Goal: Information Seeking & Learning: Learn about a topic

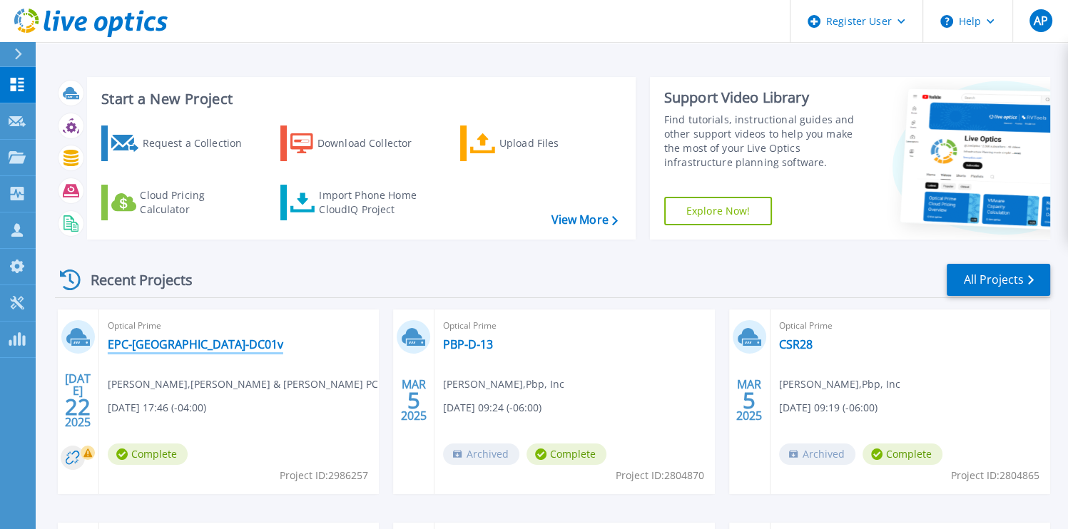
click at [174, 348] on link "EPC-[GEOGRAPHIC_DATA]-DC01v" at bounding box center [196, 344] width 176 height 14
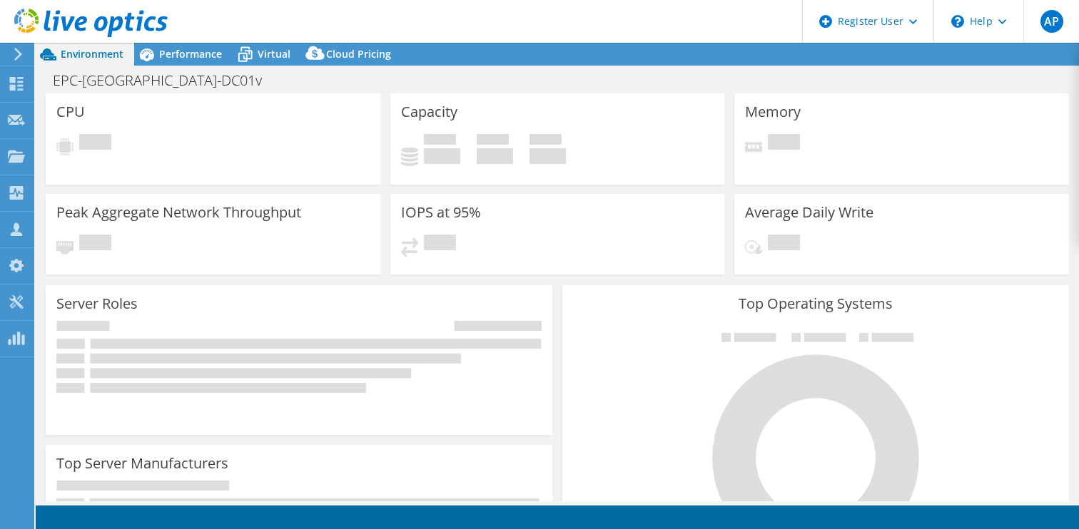
select select "USD"
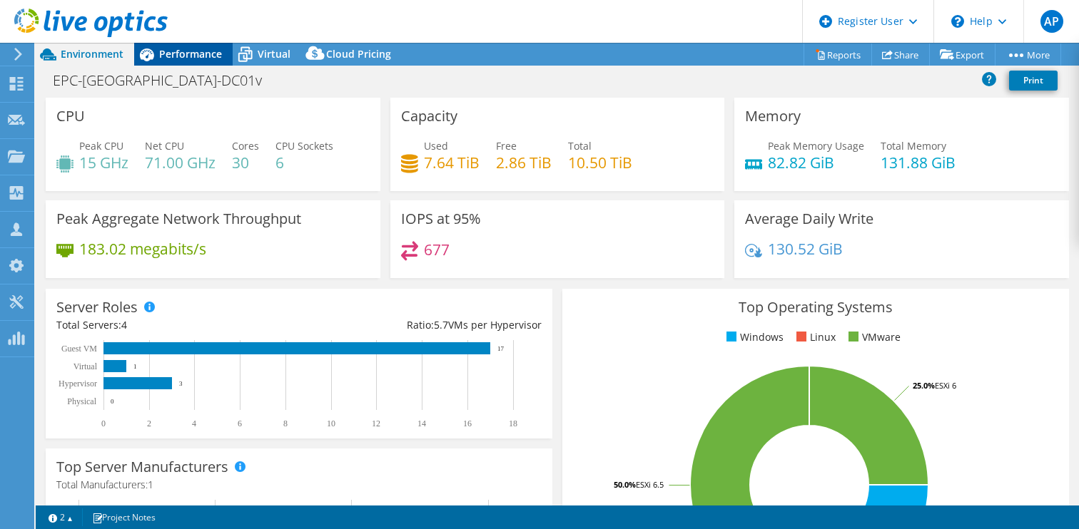
click at [208, 47] on span "Performance" at bounding box center [190, 54] width 63 height 14
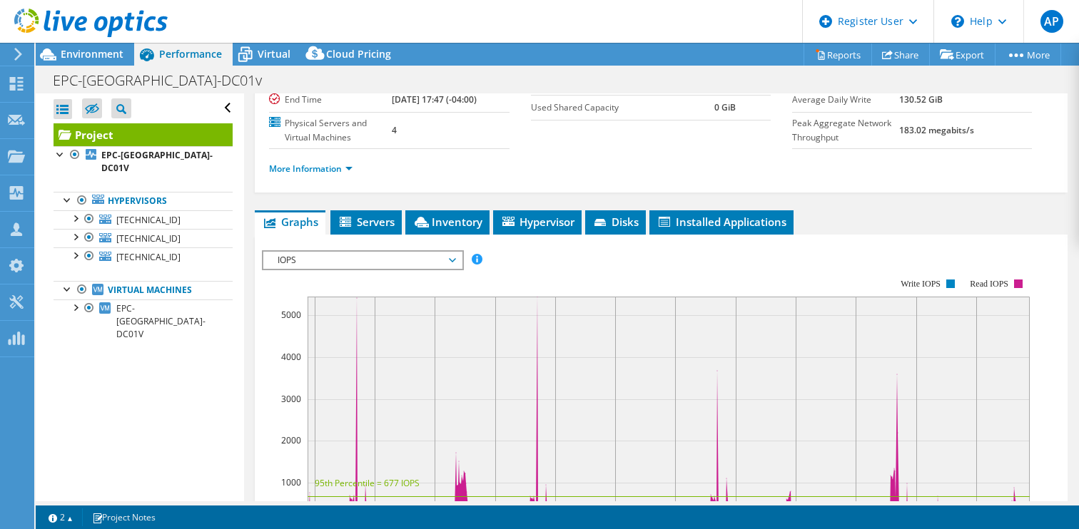
scroll to position [167, 0]
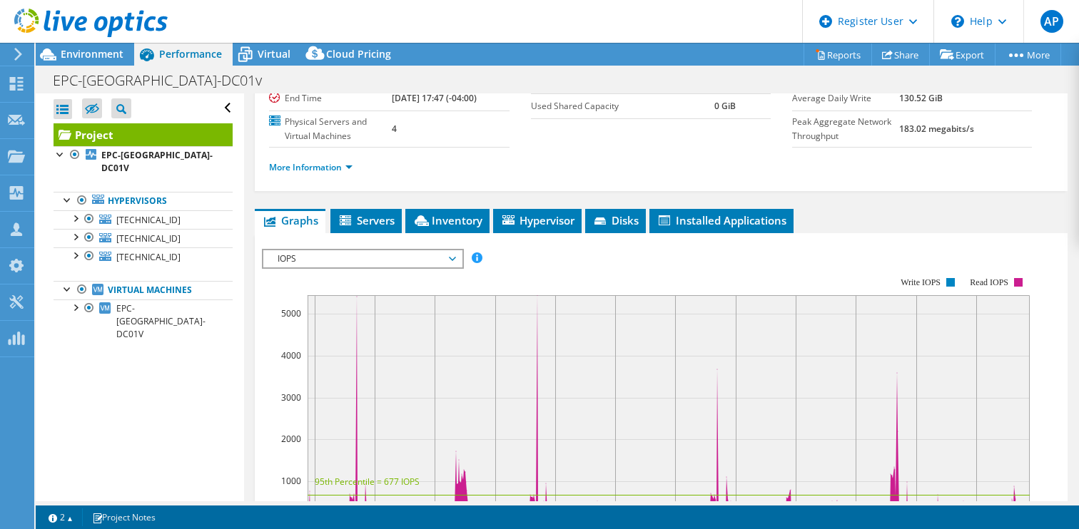
click at [405, 268] on span "IOPS" at bounding box center [361, 258] width 183 height 17
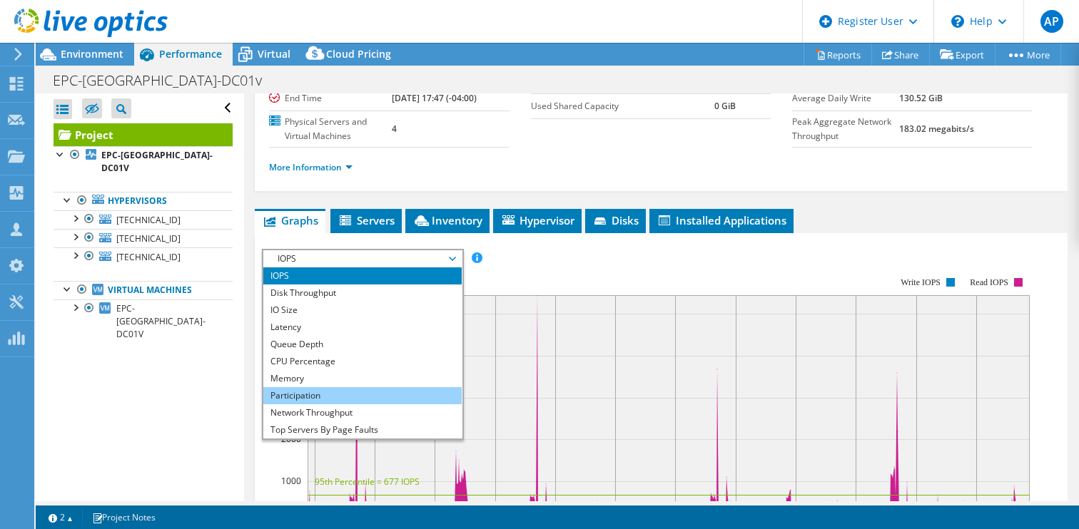
scroll to position [51, 0]
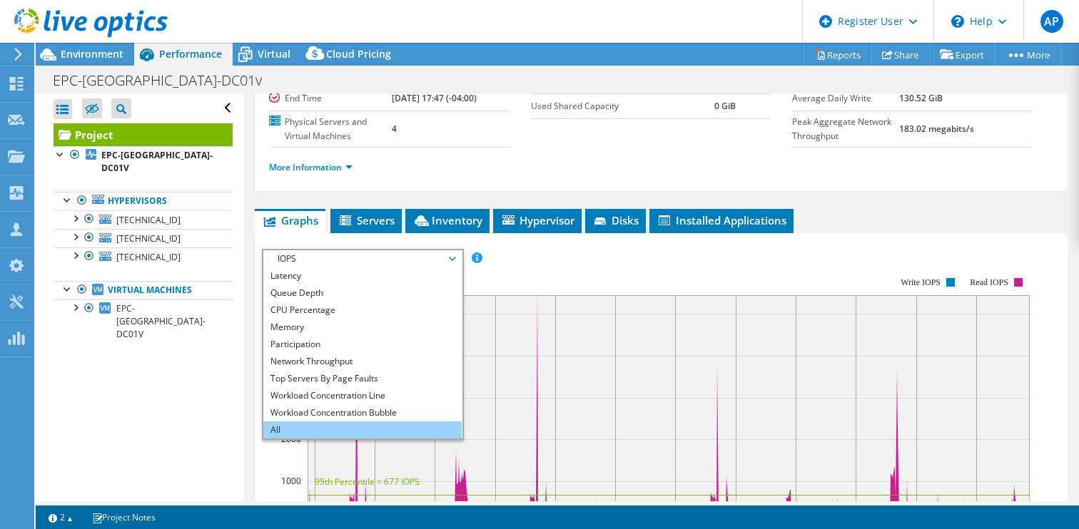
click at [334, 439] on li "All" at bounding box center [362, 430] width 198 height 17
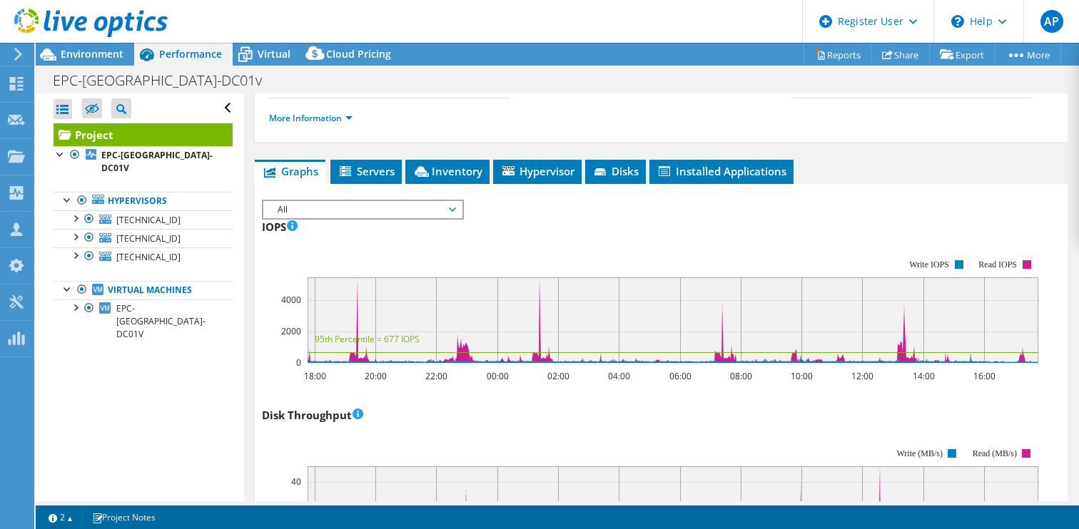
scroll to position [213, 0]
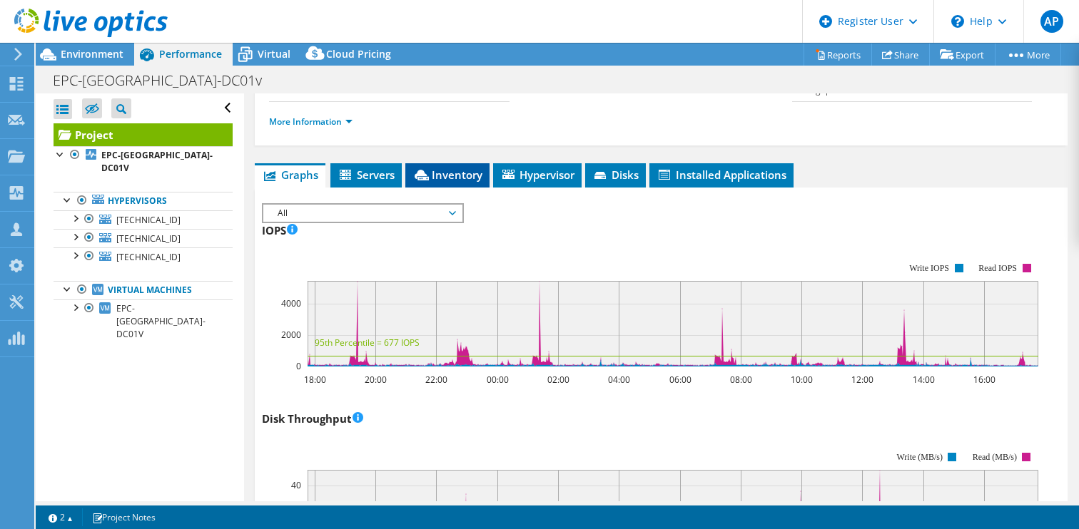
click at [464, 182] on span "Inventory" at bounding box center [447, 175] width 70 height 14
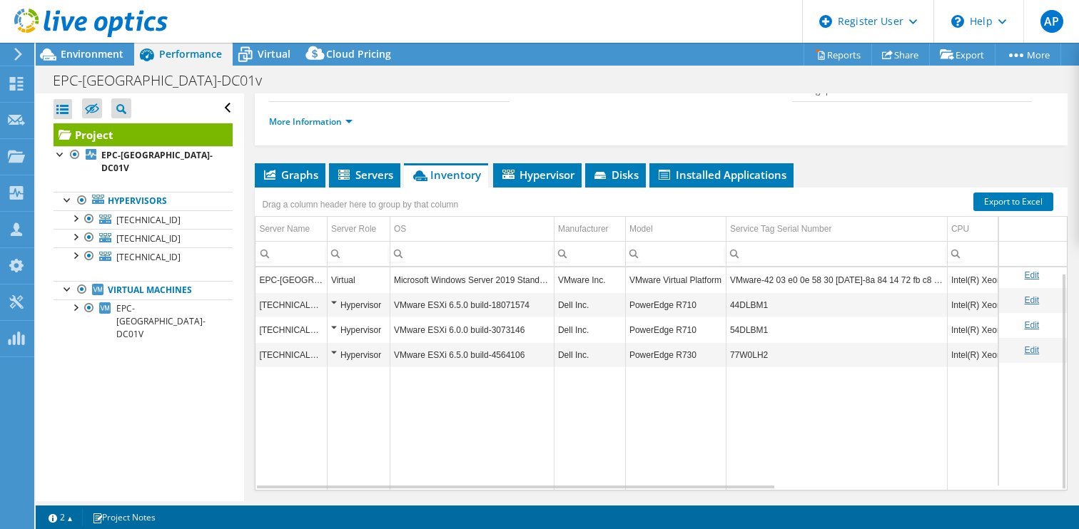
scroll to position [228, 0]
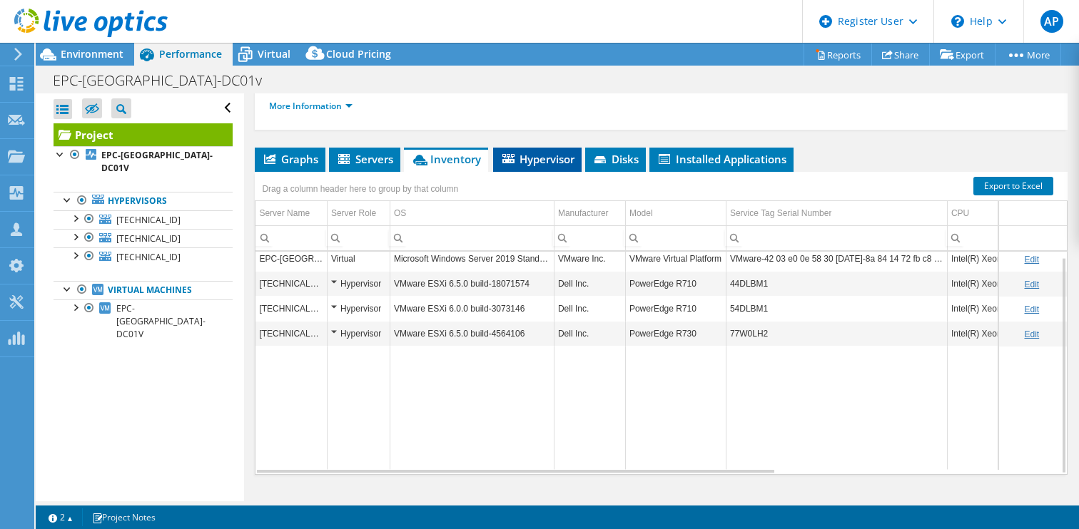
click at [546, 166] on span "Hypervisor" at bounding box center [537, 159] width 74 height 14
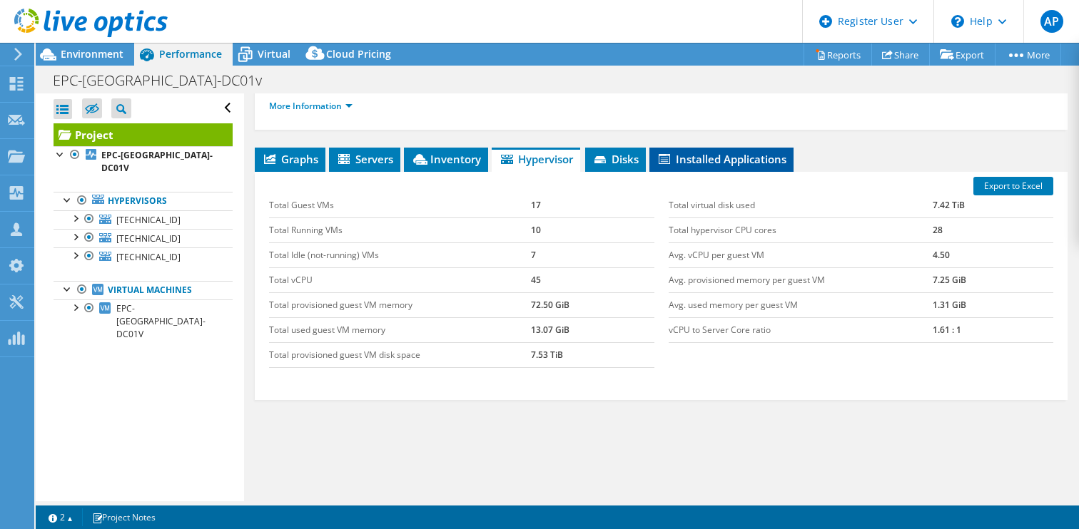
click at [739, 172] on li "Installed Applications" at bounding box center [721, 160] width 144 height 24
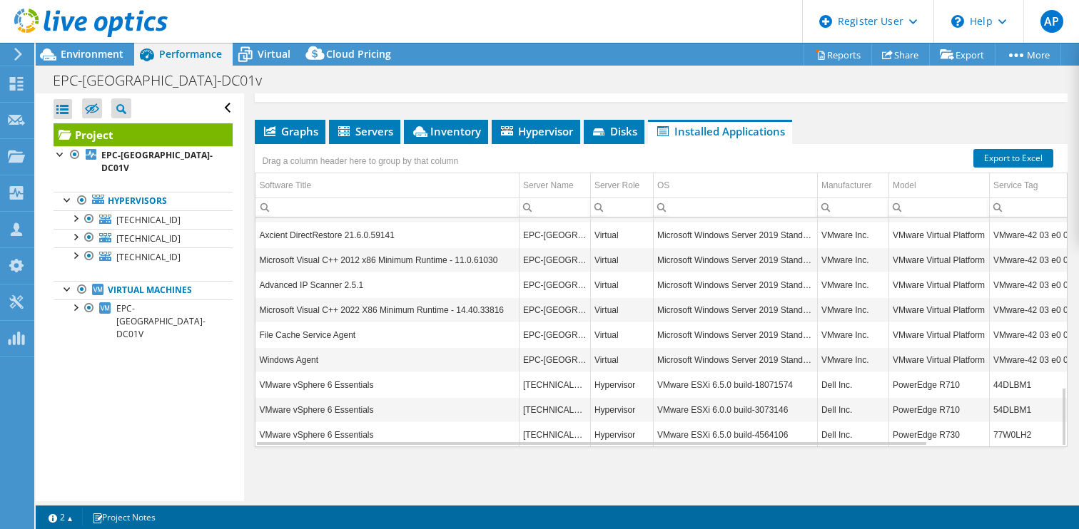
scroll to position [646, 0]
click at [64, 192] on div at bounding box center [68, 199] width 14 height 14
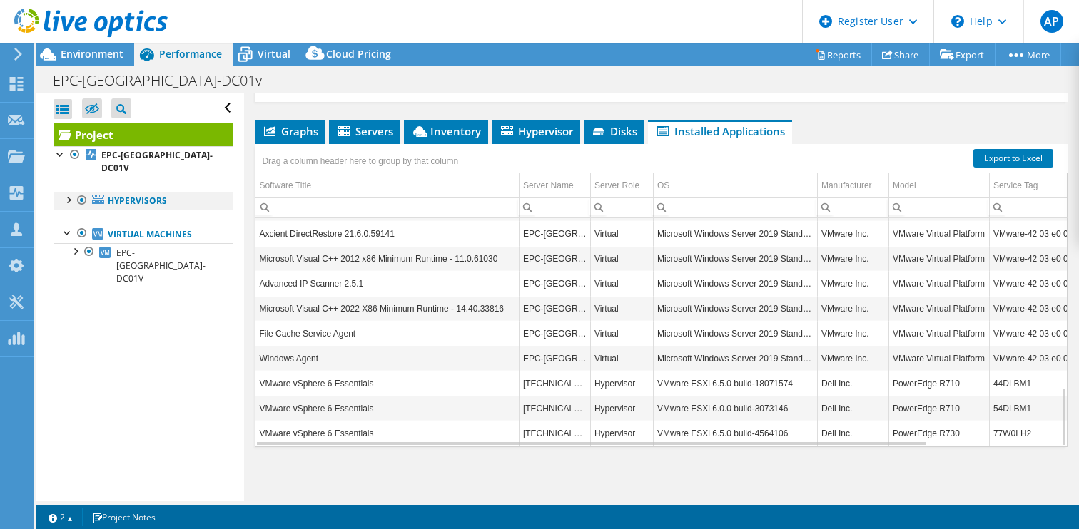
click at [66, 192] on div at bounding box center [68, 199] width 14 height 14
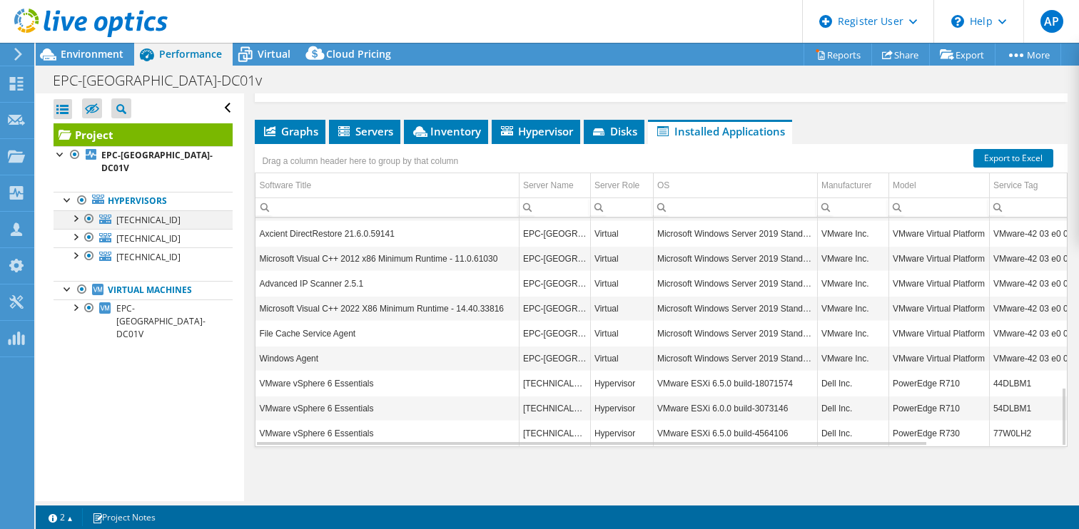
click at [77, 210] on div at bounding box center [75, 217] width 14 height 14
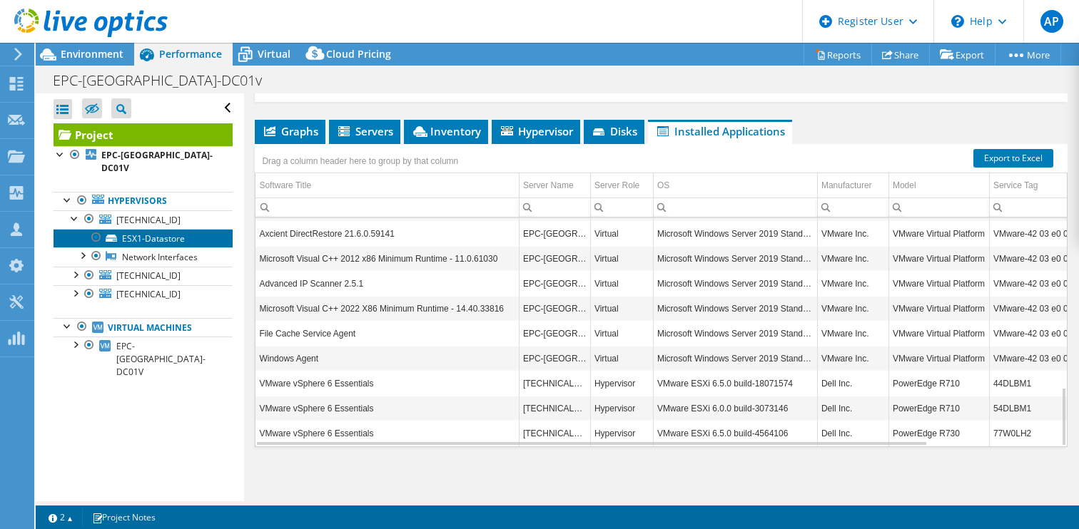
click at [128, 229] on link "ESX1-Datastore" at bounding box center [143, 238] width 179 height 19
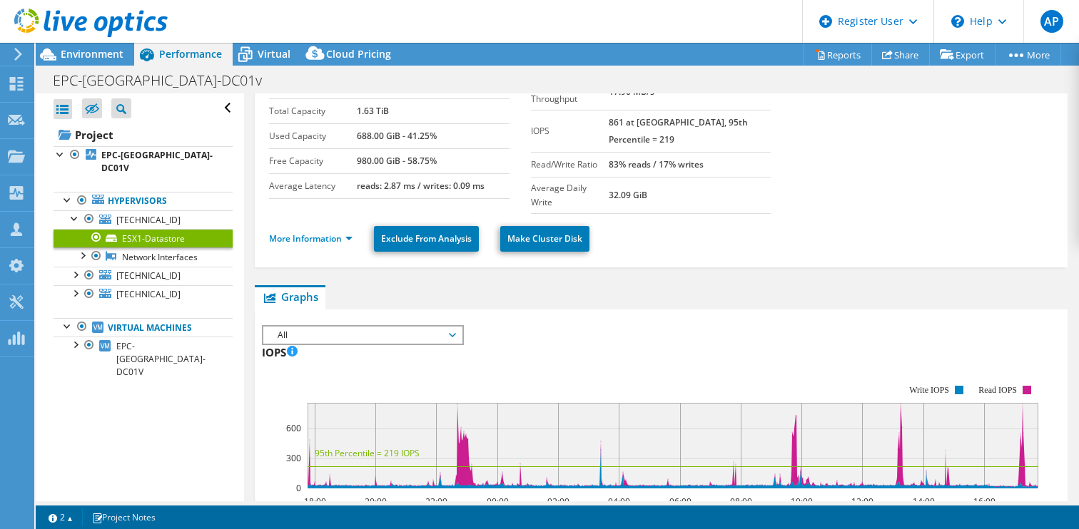
scroll to position [0, 0]
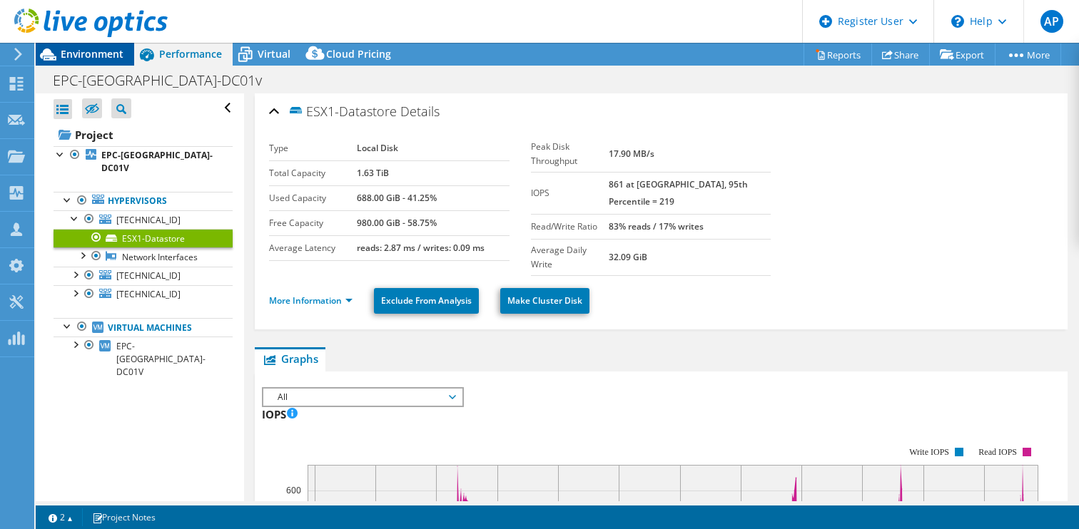
click at [89, 61] on div "Environment" at bounding box center [85, 54] width 98 height 23
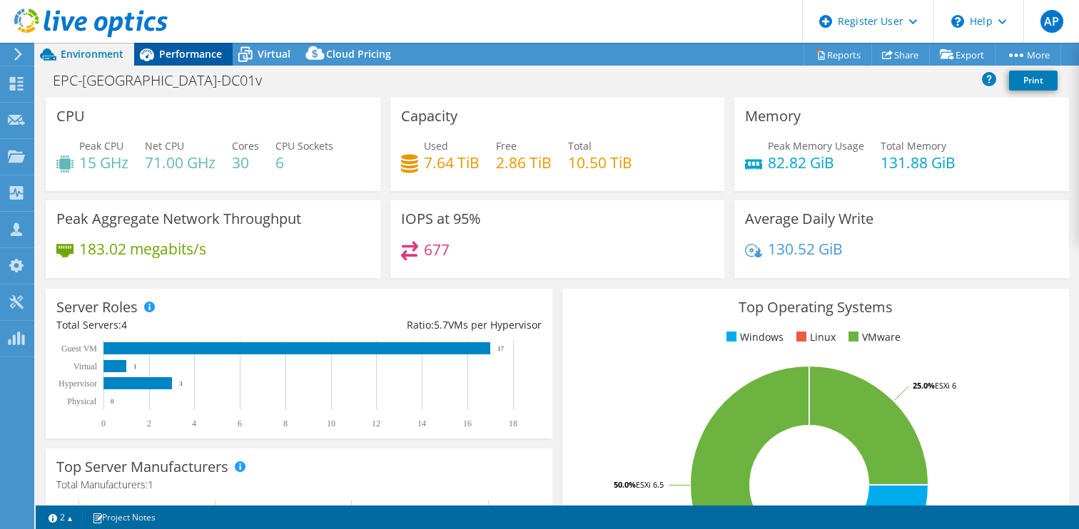
click at [203, 54] on span "Performance" at bounding box center [190, 54] width 63 height 14
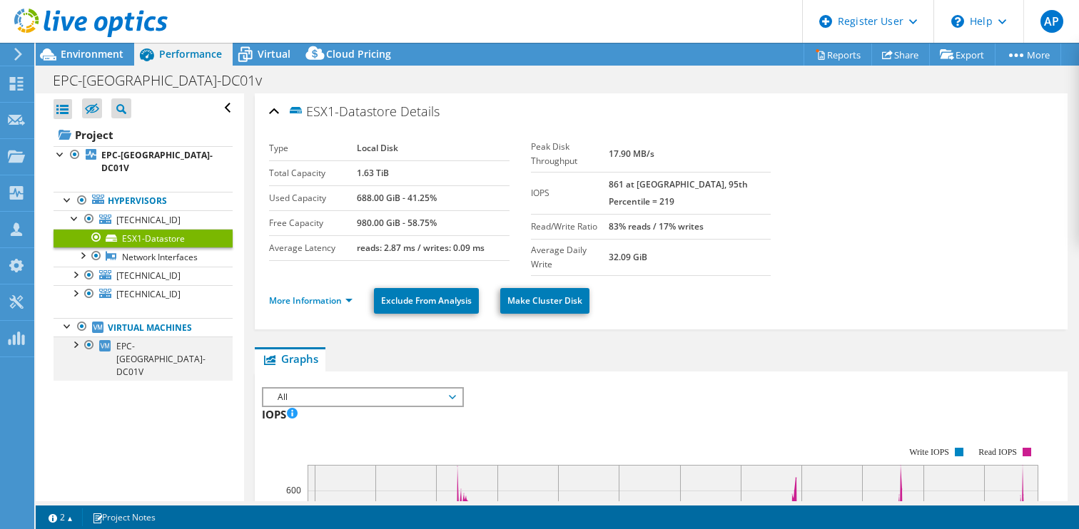
click at [73, 337] on div at bounding box center [75, 344] width 14 height 14
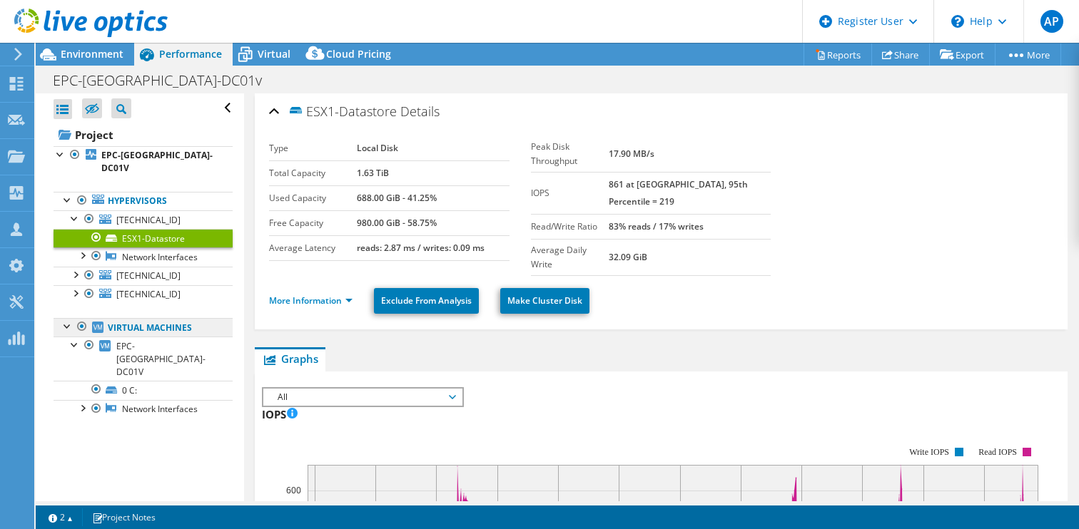
click at [146, 318] on link "Virtual Machines" at bounding box center [143, 327] width 179 height 19
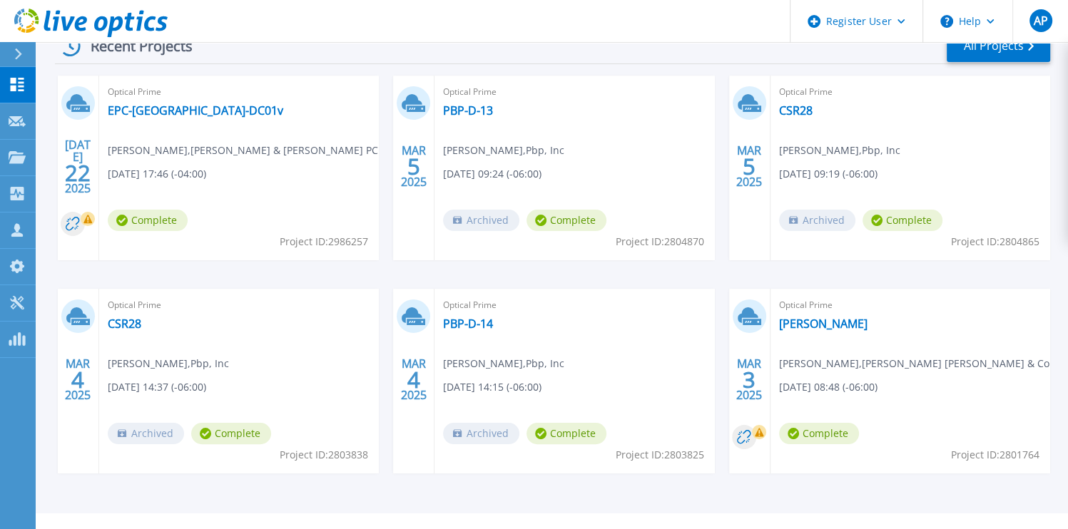
scroll to position [261, 0]
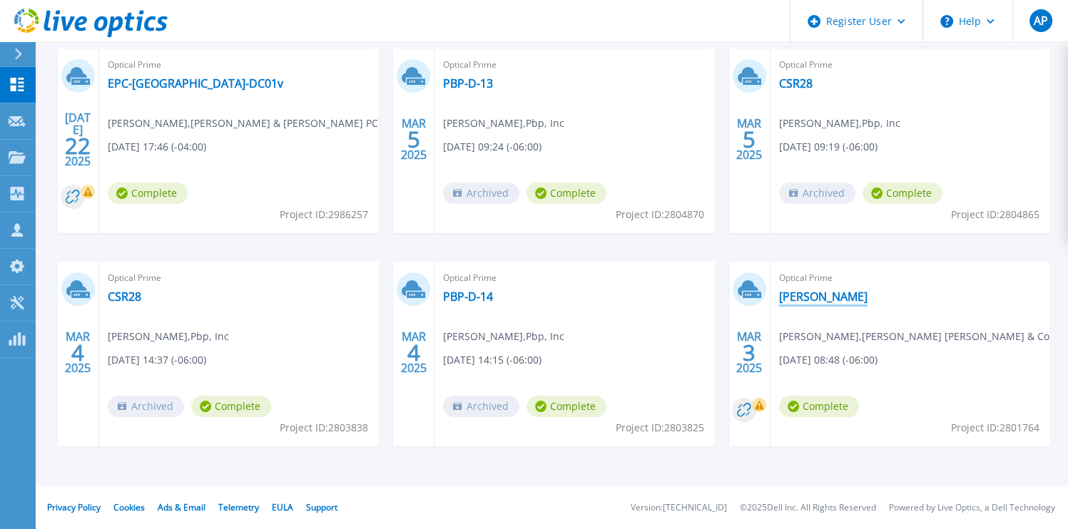
click at [796, 296] on link "Galloway" at bounding box center [823, 297] width 88 height 14
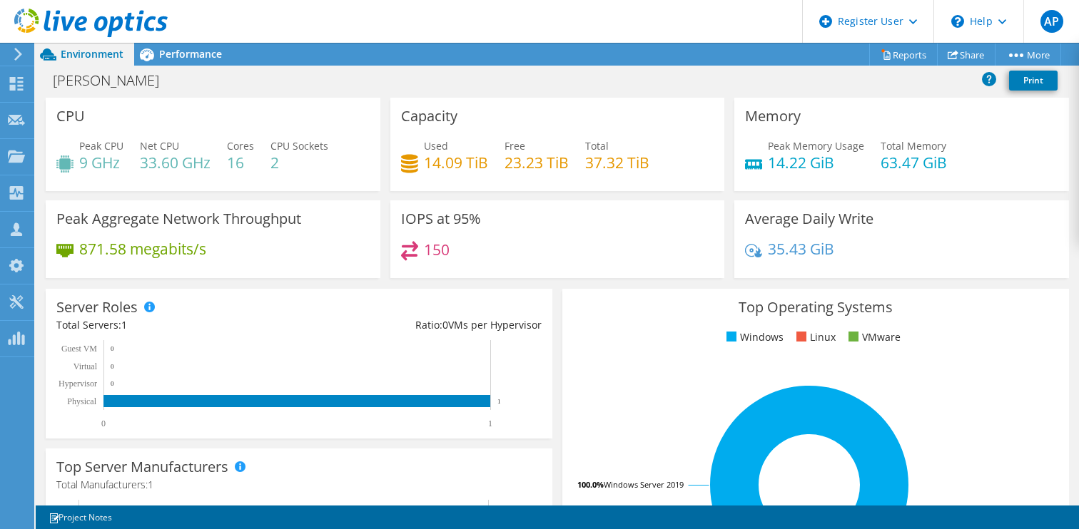
click at [15, 49] on use at bounding box center [18, 54] width 8 height 13
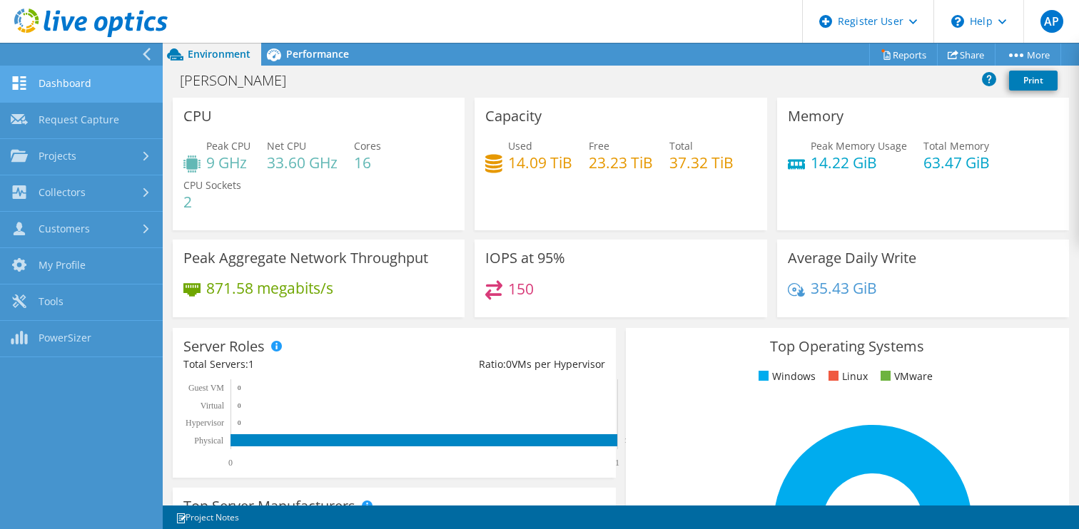
click at [77, 73] on link "Dashboard" at bounding box center [81, 84] width 163 height 36
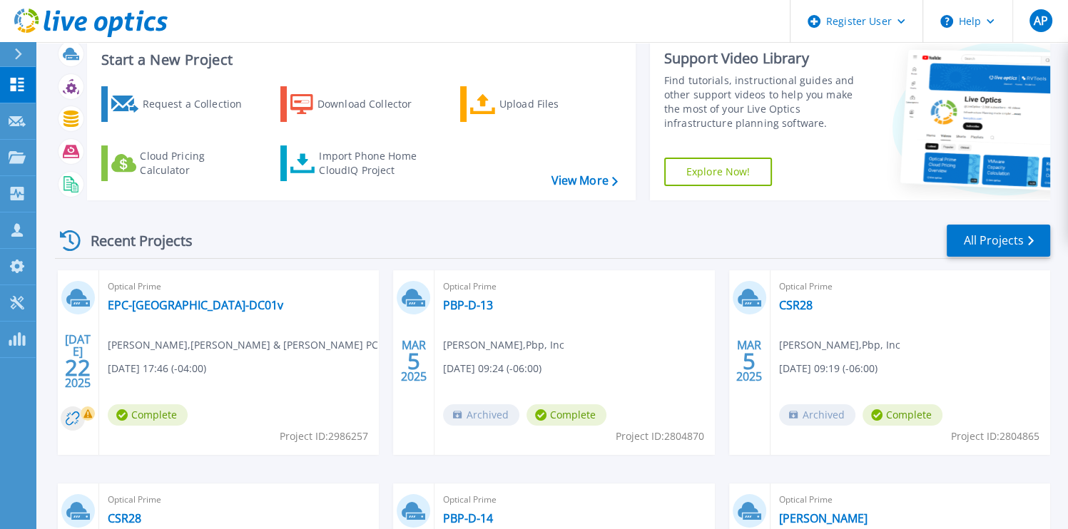
scroll to position [39, 0]
click at [981, 238] on link "All Projects" at bounding box center [998, 241] width 103 height 32
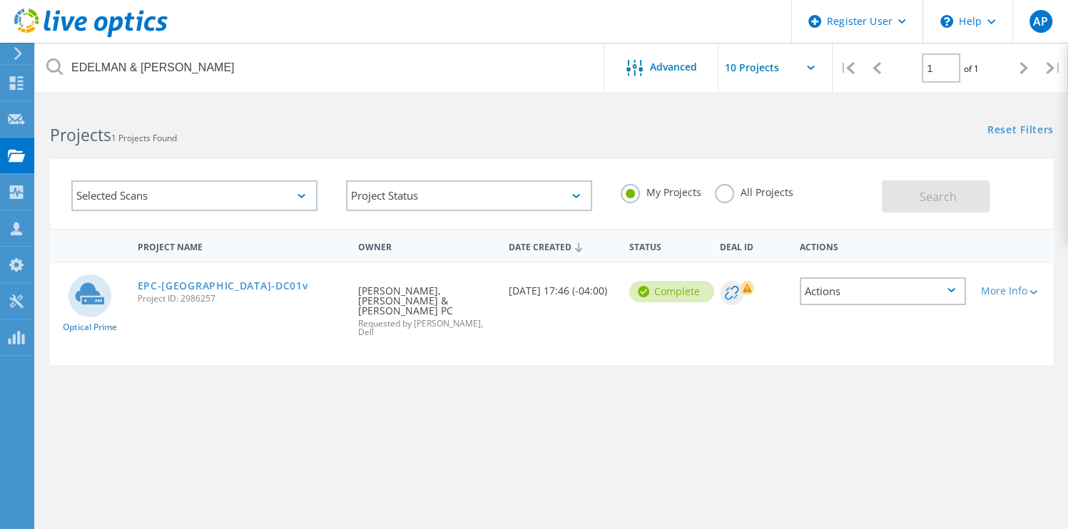
click at [719, 198] on label "All Projects" at bounding box center [754, 191] width 78 height 14
click at [0, 0] on input "All Projects" at bounding box center [0, 0] width 0 height 0
drag, startPoint x: 909, startPoint y: 220, endPoint x: 935, endPoint y: 183, distance: 44.5
click at [935, 183] on div "Selected Scans Project Status In Progress Complete Published Anonymous Archived…" at bounding box center [552, 194] width 1004 height 70
click at [935, 183] on button "Search" at bounding box center [936, 197] width 108 height 32
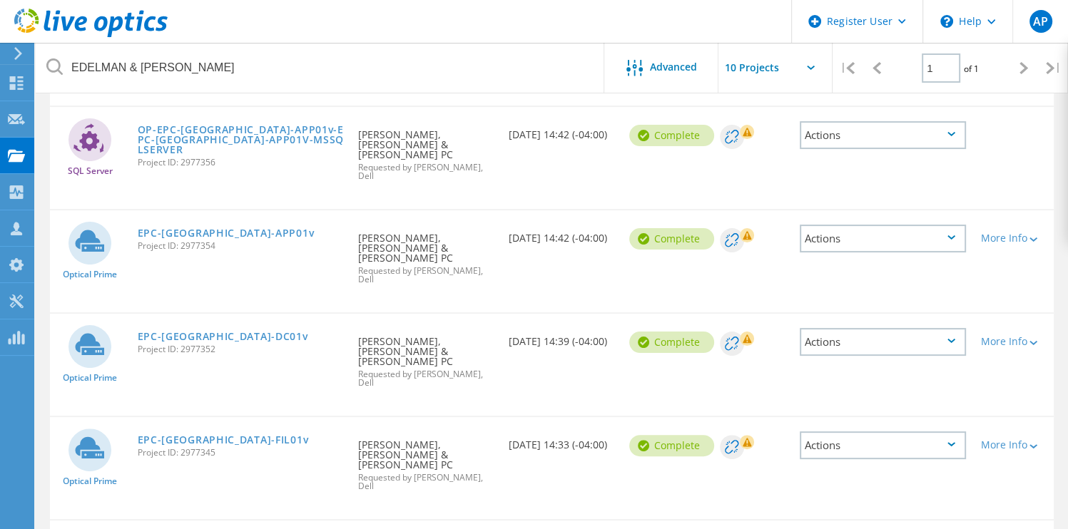
scroll to position [265, 0]
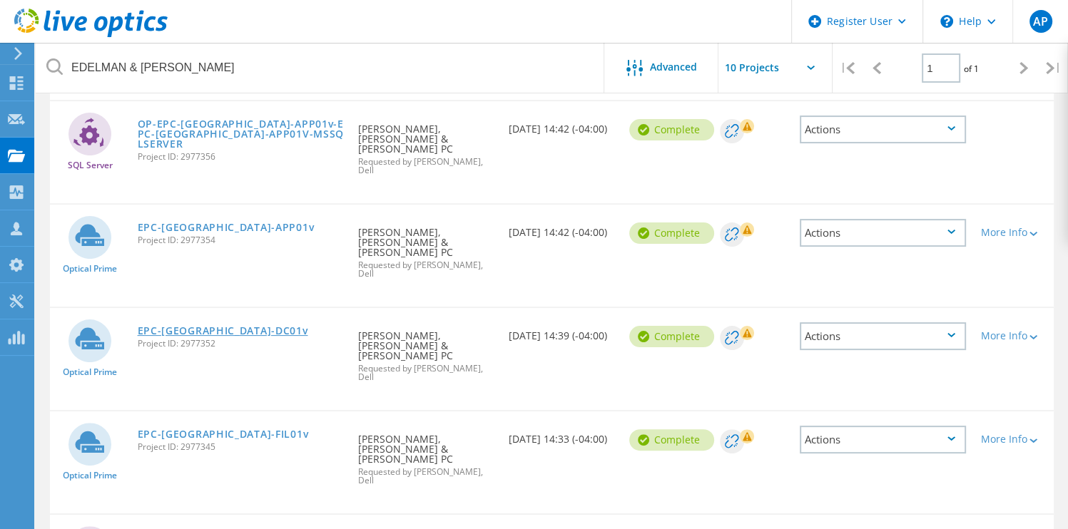
click at [196, 326] on link "EPC-[GEOGRAPHIC_DATA]-DC01v" at bounding box center [223, 331] width 171 height 10
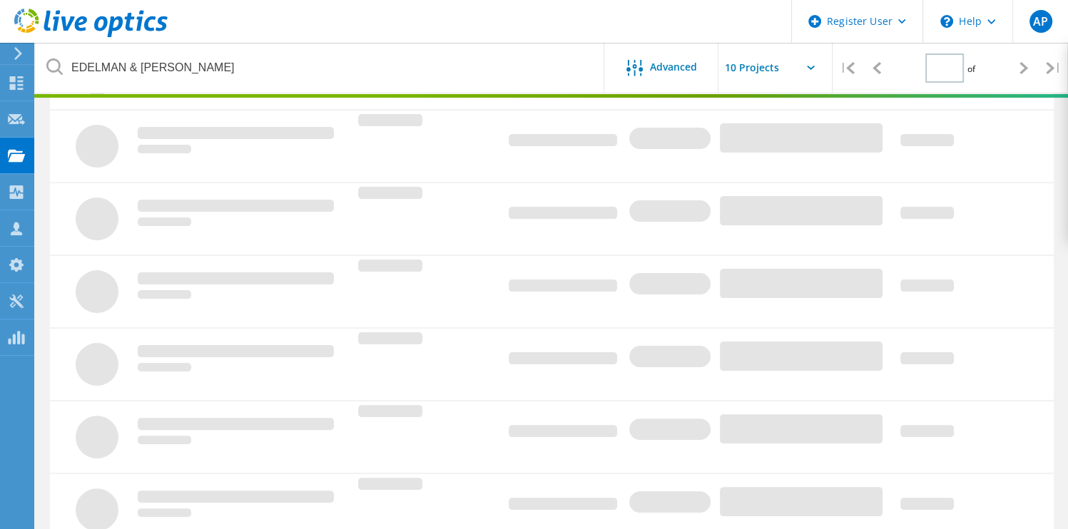
type input "1"
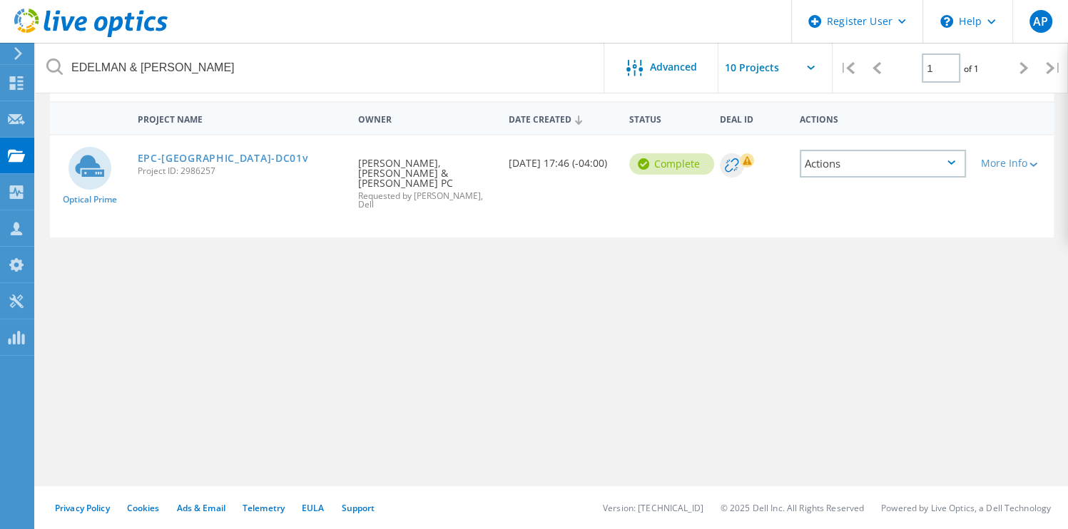
scroll to position [127, 0]
